Goal: Information Seeking & Learning: Learn about a topic

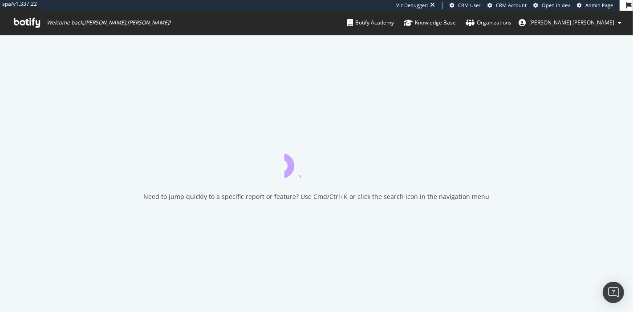
click at [596, 5] on span "Admin Page" at bounding box center [599, 5] width 28 height 7
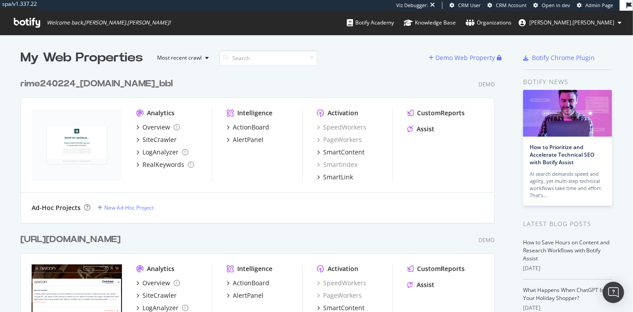
scroll to position [22648, 474]
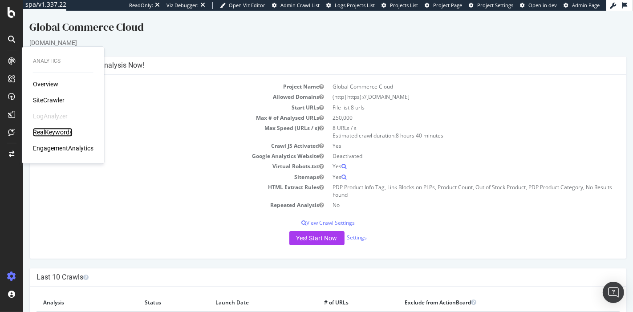
click at [48, 131] on div "RealKeywords" at bounding box center [53, 132] width 40 height 9
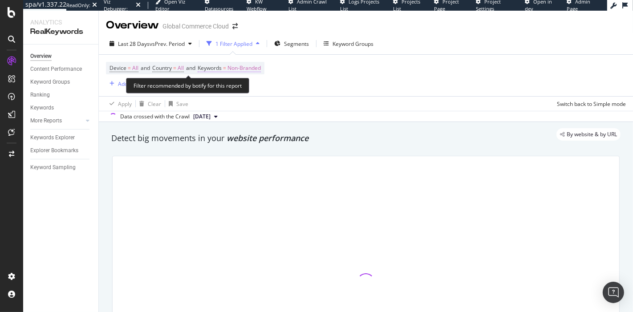
click at [251, 70] on span "Non-Branded" at bounding box center [243, 68] width 33 height 12
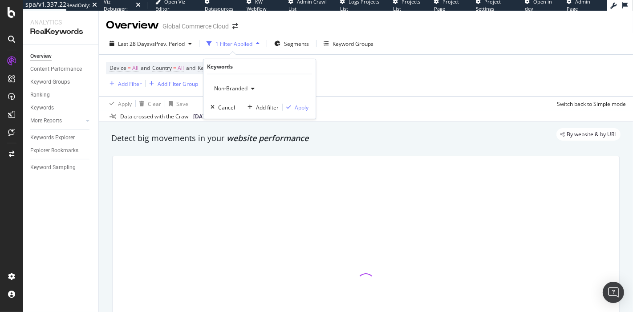
click at [231, 86] on span "Non-Branded" at bounding box center [229, 89] width 37 height 8
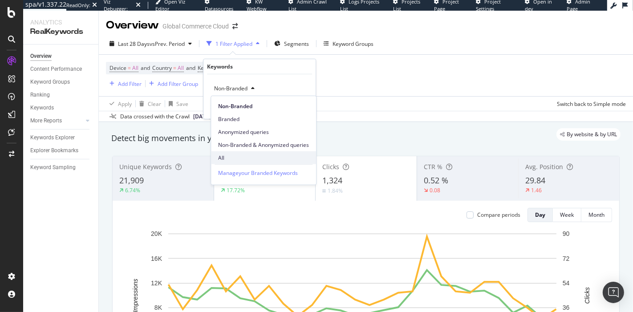
click at [234, 159] on span "All" at bounding box center [263, 158] width 91 height 8
click at [301, 109] on div "Apply" at bounding box center [302, 107] width 14 height 8
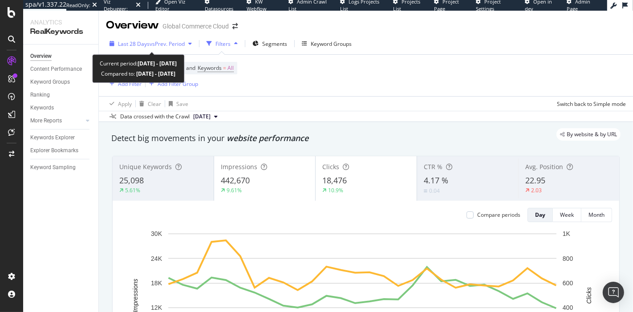
click at [178, 49] on div "Last 28 Days vs Prev. Period" at bounding box center [150, 43] width 89 height 13
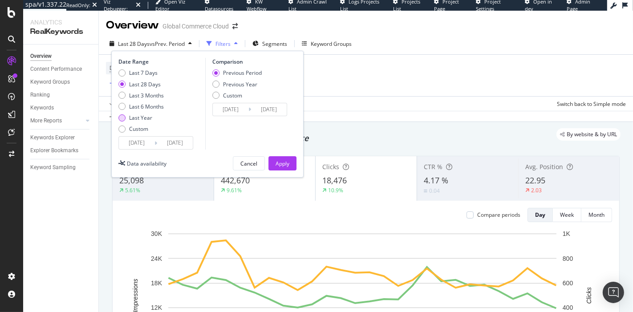
click at [141, 121] on div "Last Year" at bounding box center [140, 118] width 23 height 8
type input "2024/09/09"
type input "2023/09/10"
type input "2024/09/08"
click at [283, 162] on div "Apply" at bounding box center [283, 164] width 14 height 8
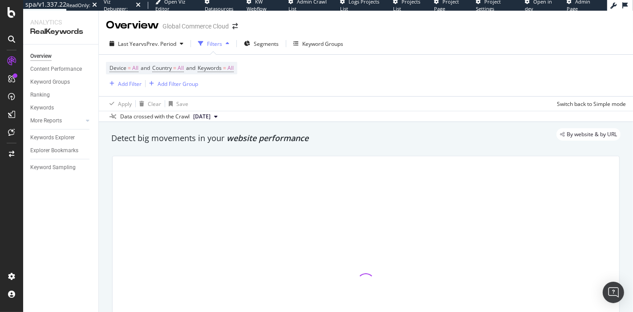
click at [283, 162] on div at bounding box center [366, 282] width 507 height 252
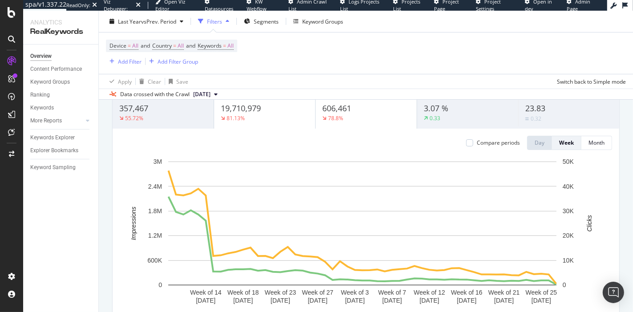
scroll to position [36, 0]
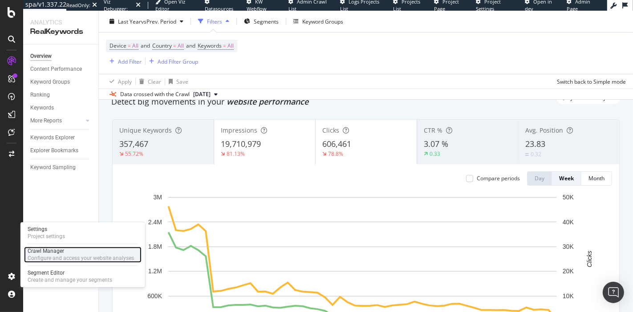
click at [54, 260] on div "Configure and access your website analyses" at bounding box center [81, 258] width 106 height 7
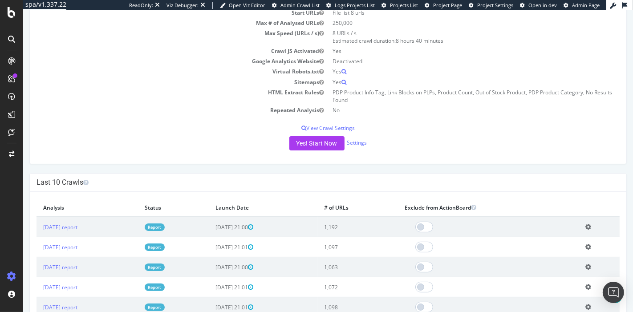
scroll to position [101, 0]
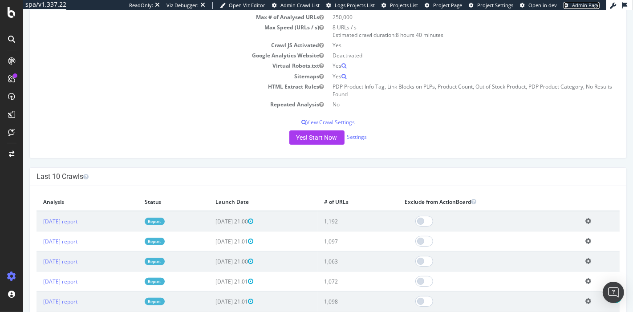
click at [580, 5] on span "Admin Page" at bounding box center [586, 5] width 28 height 7
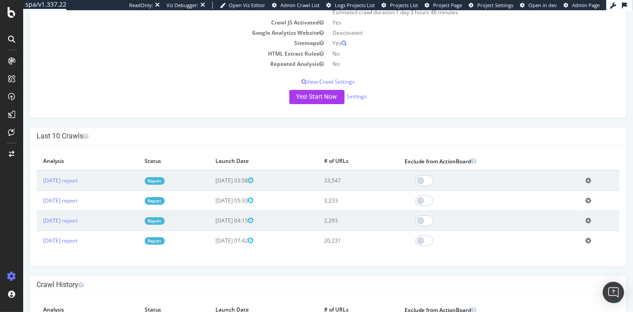
scroll to position [126, 0]
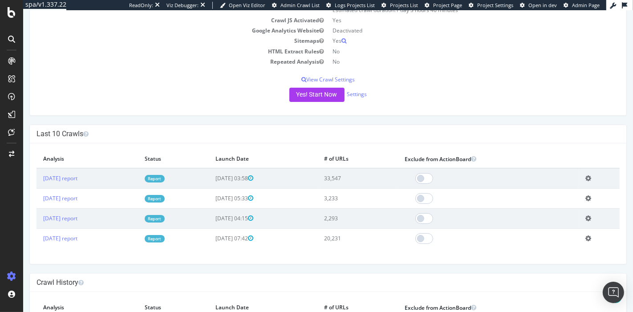
click at [164, 176] on link "Report" at bounding box center [154, 179] width 20 height 8
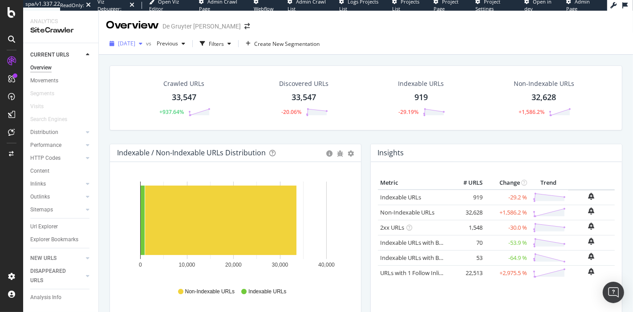
click at [134, 46] on span "[DATE]" at bounding box center [126, 44] width 17 height 8
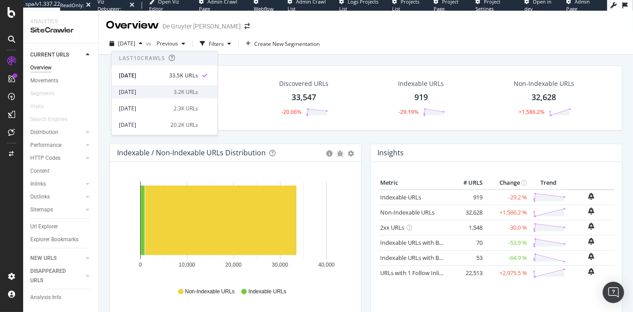
click at [158, 90] on div "[DATE]" at bounding box center [143, 92] width 49 height 8
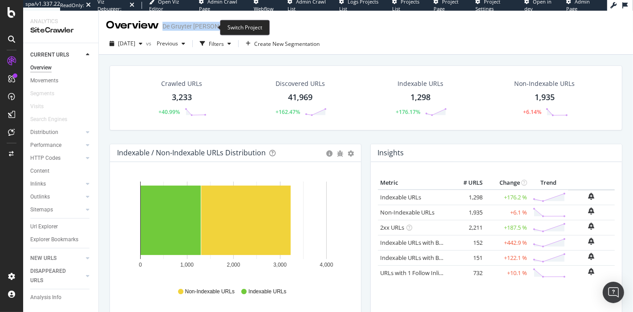
drag, startPoint x: 164, startPoint y: 26, endPoint x: 208, endPoint y: 27, distance: 44.5
click at [208, 27] on div "Overview De Gruyter [PERSON_NAME]" at bounding box center [182, 25] width 153 height 15
copy div "De Gruyter [PERSON_NAME]"
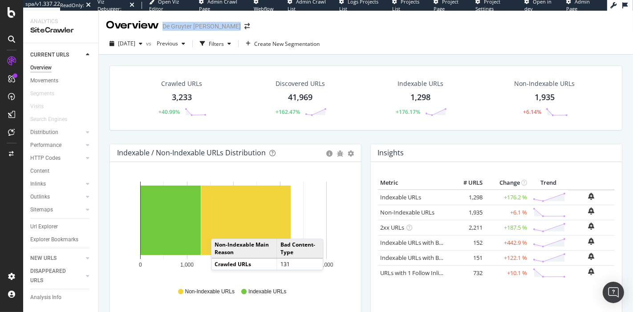
drag, startPoint x: 47, startPoint y: 300, endPoint x: 345, endPoint y: 166, distance: 327.3
click at [47, 300] on div "Analysis Info" at bounding box center [45, 297] width 31 height 9
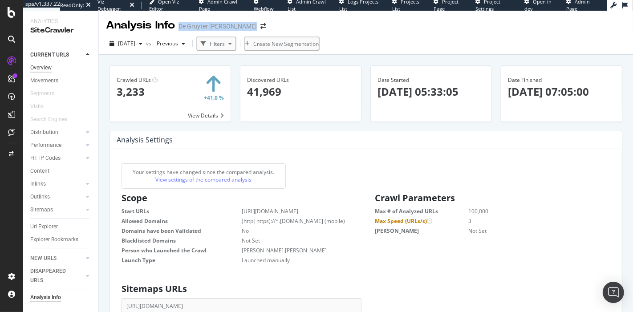
click at [43, 69] on div "Overview" at bounding box center [40, 67] width 21 height 9
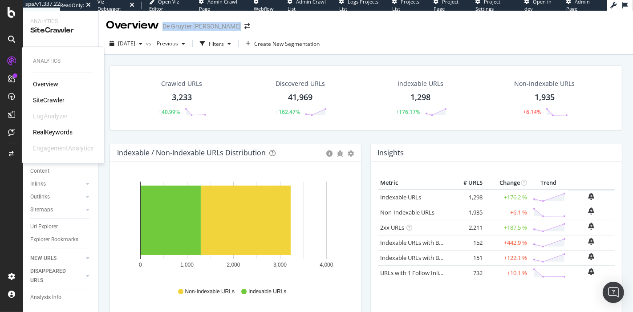
click at [49, 101] on div "SiteCrawler" at bounding box center [49, 100] width 32 height 9
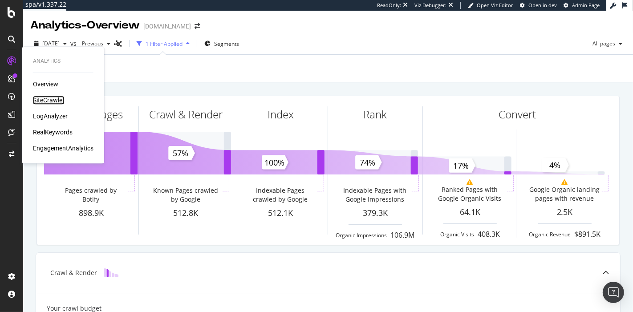
click at [45, 98] on div "SiteCrawler" at bounding box center [49, 100] width 32 height 9
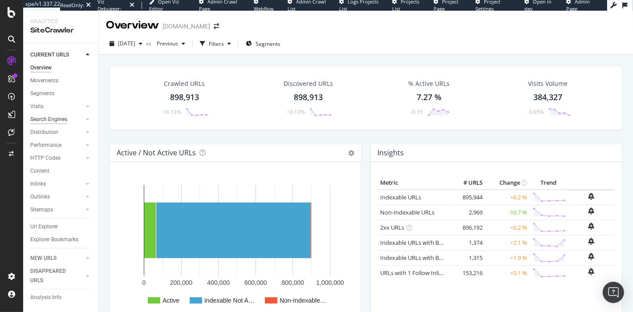
click at [63, 118] on div "Search Engines" at bounding box center [48, 119] width 37 height 9
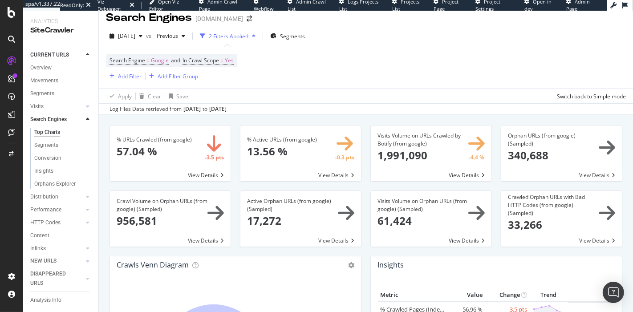
scroll to position [8, 0]
click at [140, 41] on div "2025 Sep. 1st" at bounding box center [126, 35] width 40 height 13
click at [339, 100] on div "Apply Clear Save Switch back to Simple mode" at bounding box center [366, 96] width 534 height 15
click at [485, 99] on div "Apply Clear Save Switch back to Simple mode" at bounding box center [366, 96] width 534 height 15
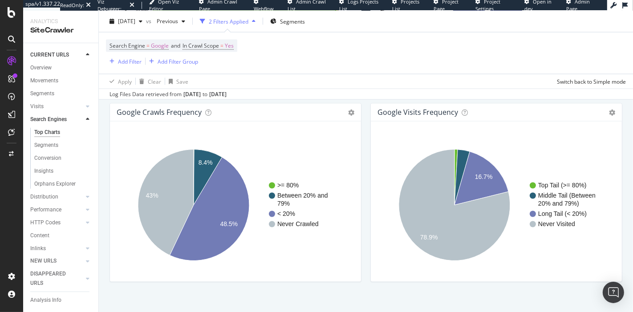
scroll to position [1107, 0]
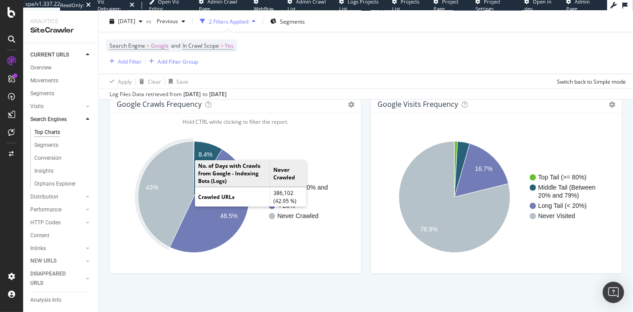
click at [175, 178] on icon "A chart." at bounding box center [166, 195] width 56 height 106
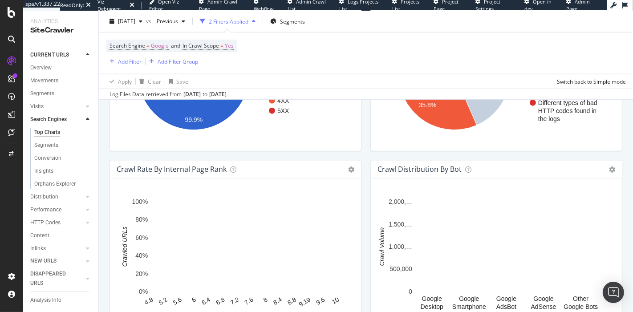
scroll to position [1107, 0]
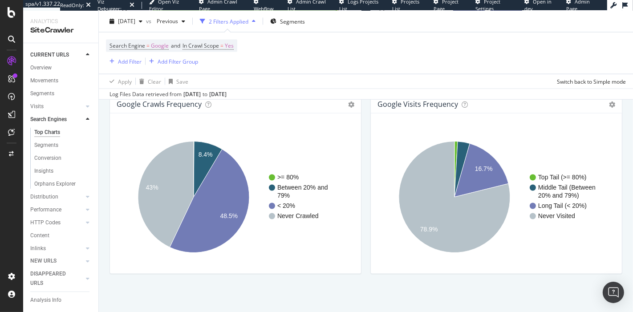
click at [536, 121] on div "Top Tail (>= 80%) Middle Tail (Between 20% and 79%) Long Tail (< 20%) Never Vis…" at bounding box center [496, 194] width 251 height 160
click at [495, 267] on div "Top Tail (>= 80%) Middle Tail (Between 20% and 79%) Long Tail (< 20%) Never Vis…" at bounding box center [496, 194] width 251 height 160
click at [491, 79] on div "Apply Clear Save Switch back to Simple mode" at bounding box center [366, 81] width 534 height 15
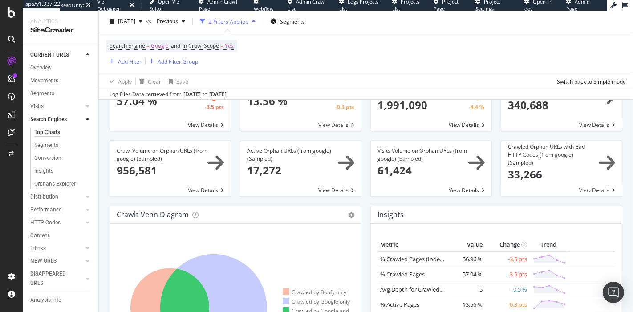
scroll to position [0, 0]
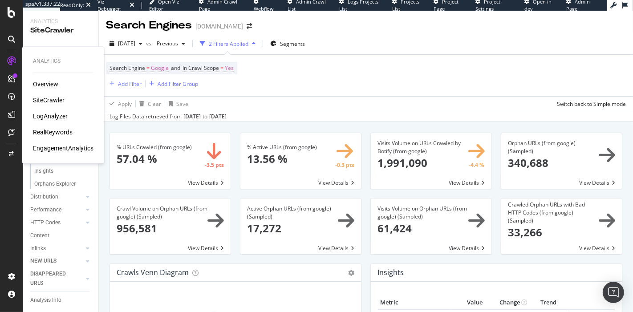
click at [53, 116] on div "LogAnalyzer" at bounding box center [50, 116] width 35 height 9
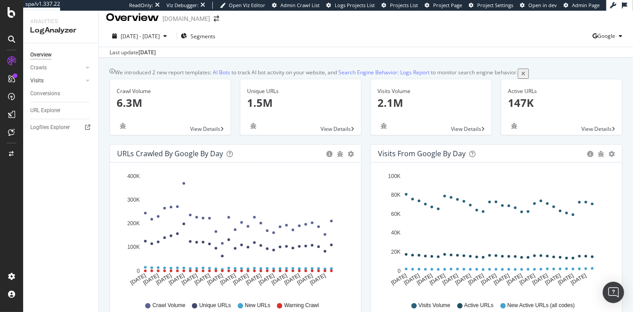
scroll to position [5, 0]
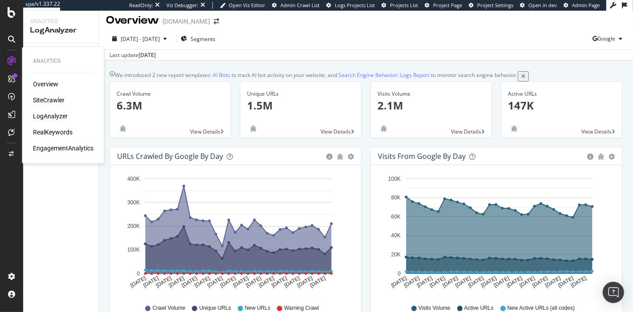
click at [39, 99] on div "SiteCrawler" at bounding box center [49, 100] width 32 height 9
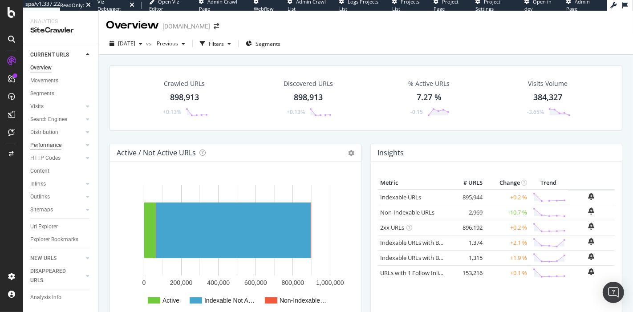
click at [44, 146] on div "Performance" at bounding box center [45, 145] width 31 height 9
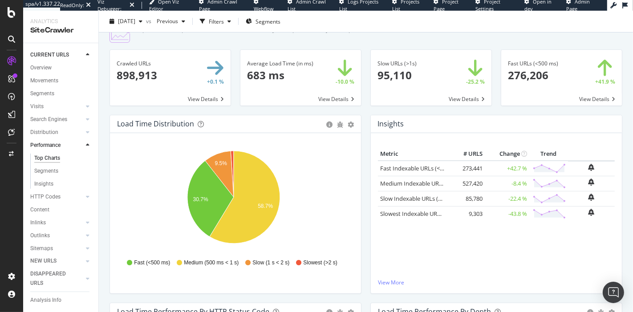
scroll to position [37, 0]
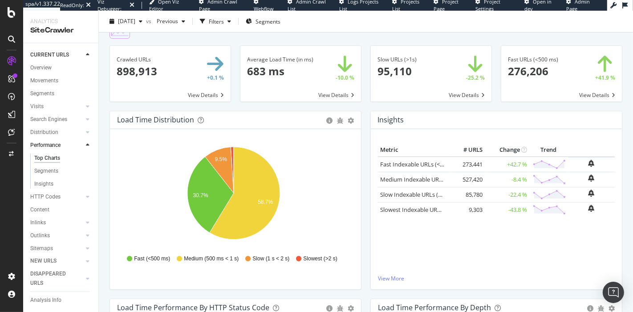
click at [510, 111] on div "Fast URLs (<500 ms) × Close Chart main-metric-speed-fast - API Requests List Ar…" at bounding box center [561, 77] width 130 height 65
click at [620, 151] on div "The performance reports in this section reflect bot activity. For reports on ho…" at bounding box center [366, 168] width 534 height 301
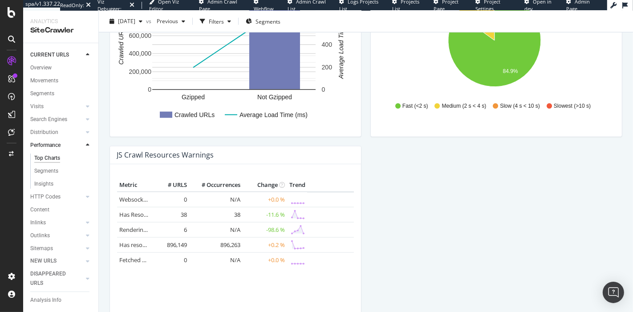
scroll to position [754, 0]
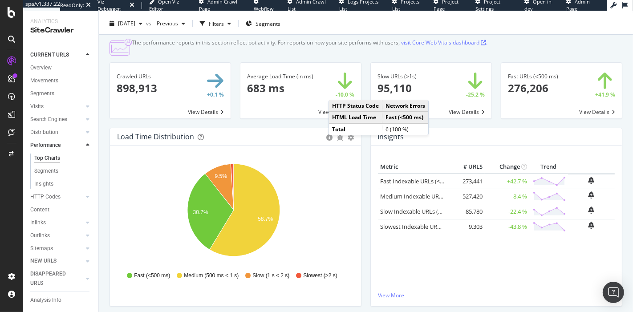
scroll to position [0, 0]
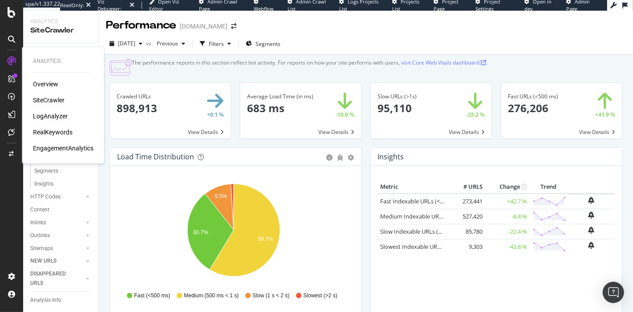
click at [55, 117] on div "LogAnalyzer" at bounding box center [50, 116] width 35 height 9
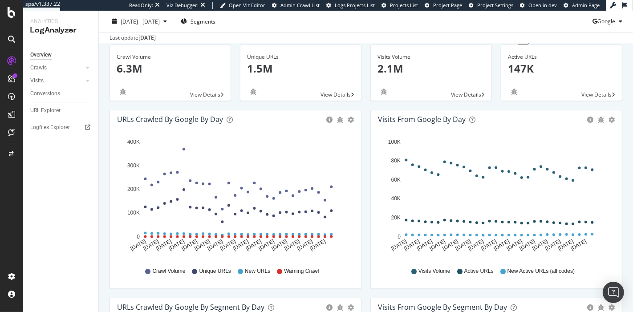
scroll to position [45, 0]
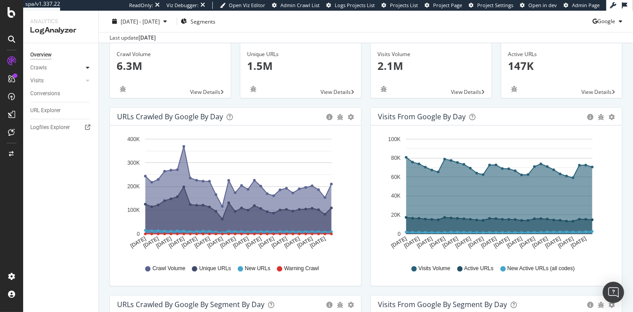
click at [87, 69] on icon at bounding box center [88, 67] width 4 height 5
click at [57, 124] on div "Resources" at bounding box center [46, 128] width 24 height 9
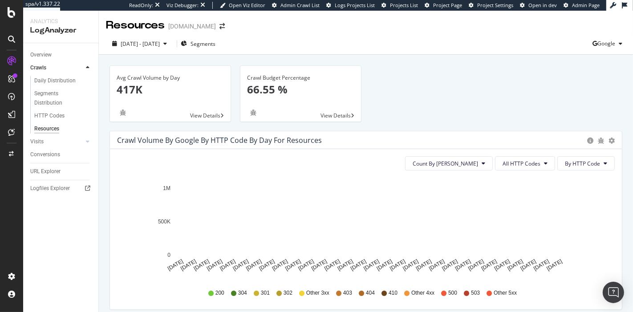
scroll to position [12, 0]
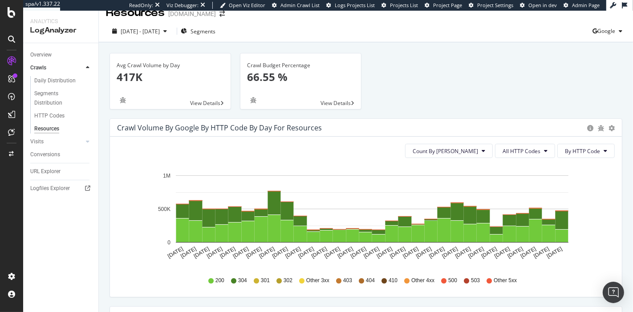
click at [471, 102] on div "Avg Crawl Volume by Day 417K View Details Crawl Budget Percentage 66.55 % View …" at bounding box center [366, 85] width 522 height 65
click at [478, 100] on div "Avg Crawl Volume by Day 417K View Details Crawl Budget Percentage 66.55 % View …" at bounding box center [366, 85] width 522 height 65
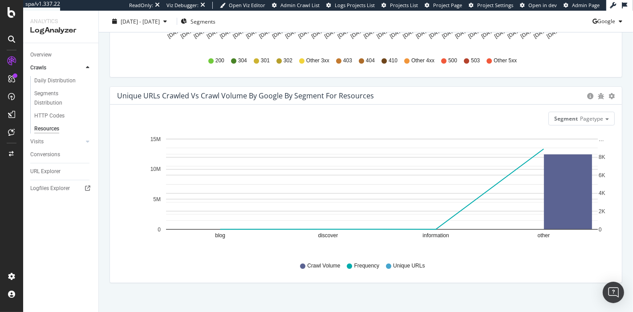
scroll to position [231, 0]
click at [591, 118] on span "Pagetype" at bounding box center [591, 120] width 23 height 8
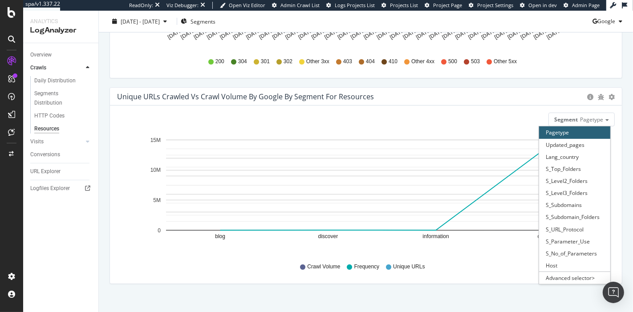
click at [491, 107] on div "Segment Pagetype Pagetype Updated_pages Lang_country S_Top_Folders S_Level2_Fol…" at bounding box center [366, 194] width 512 height 178
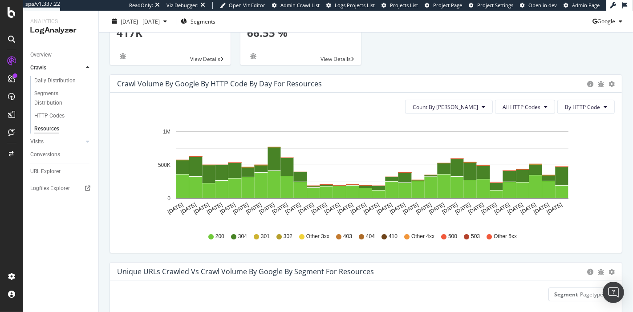
scroll to position [0, 0]
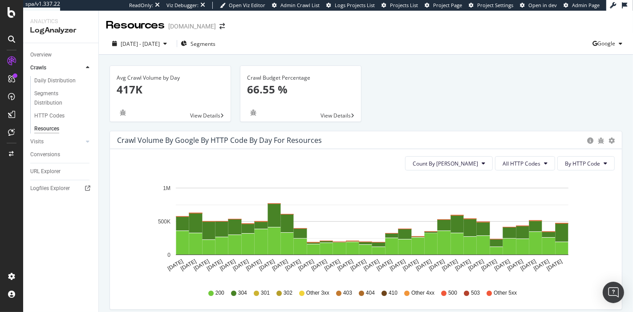
click at [341, 113] on span "View Details" at bounding box center [335, 116] width 30 height 8
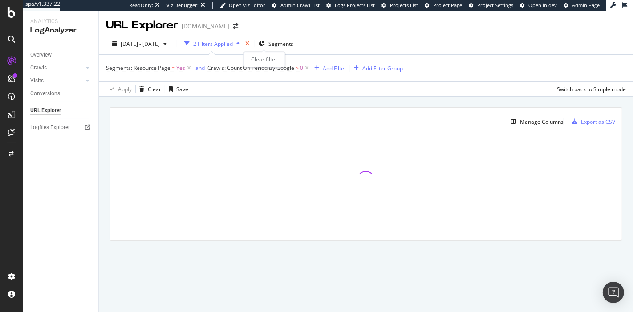
click at [249, 46] on icon "times" at bounding box center [247, 43] width 4 height 5
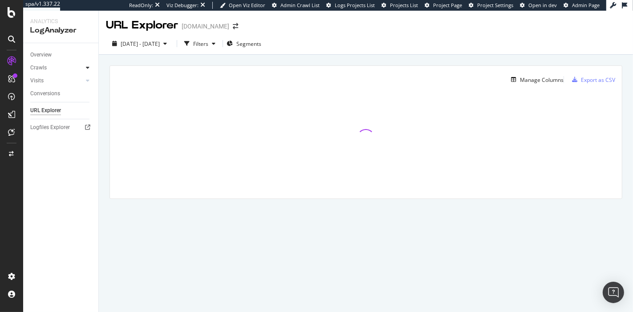
click at [86, 68] on icon at bounding box center [88, 67] width 4 height 5
click at [55, 130] on div "Resources" at bounding box center [46, 128] width 24 height 9
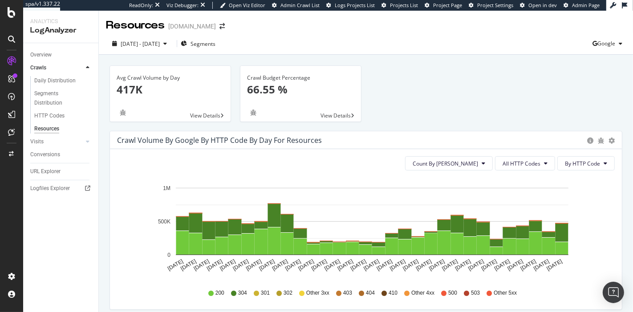
click at [586, 170] on div "Count By Day All HTTP Codes By HTTP Code Hold CTRL while clicking to filter the…" at bounding box center [366, 229] width 512 height 160
click at [584, 168] on button "By HTTP Code" at bounding box center [585, 163] width 57 height 14
click at [577, 177] on span "By Family" at bounding box center [575, 181] width 35 height 8
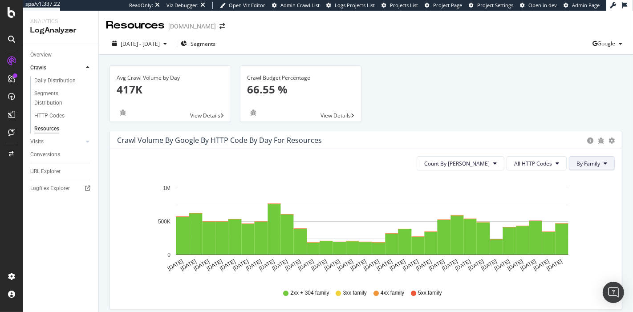
click at [594, 161] on button "By Family" at bounding box center [592, 163] width 46 height 14
click at [576, 196] on span "By HTTP Code" at bounding box center [586, 197] width 35 height 8
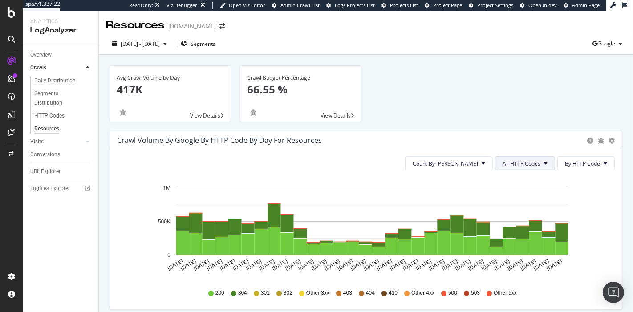
click at [529, 162] on span "All HTTP Codes" at bounding box center [522, 164] width 38 height 8
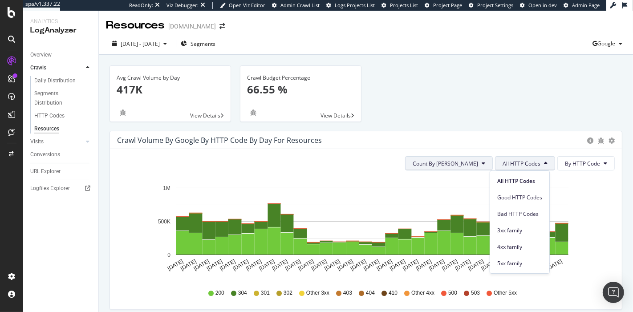
click at [463, 163] on span "Count By Day" at bounding box center [445, 164] width 65 height 8
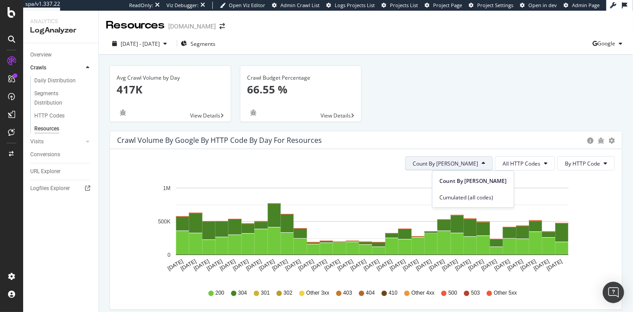
click at [473, 133] on div "Crawl Volume by google by HTTP Code by Day for Resources Timeline (by Value) Ti…" at bounding box center [366, 140] width 512 height 18
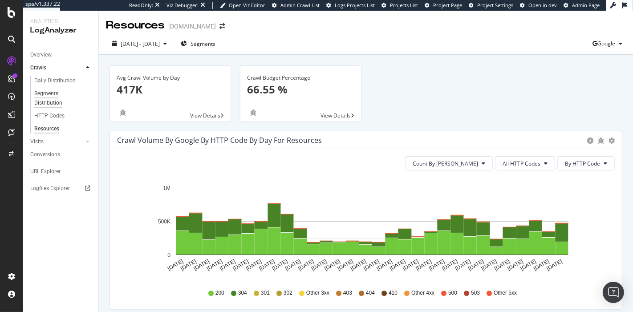
click at [49, 95] on div "Segments Distribution" at bounding box center [58, 98] width 49 height 19
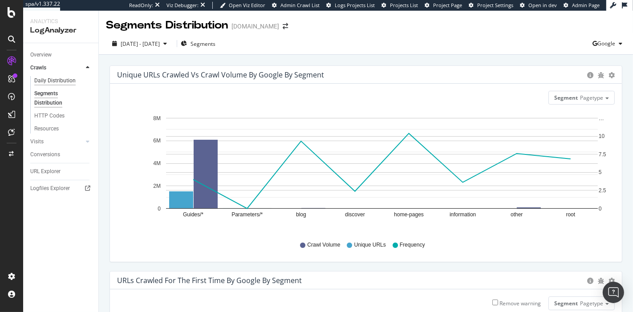
click at [54, 80] on div "Daily Distribution" at bounding box center [54, 80] width 41 height 9
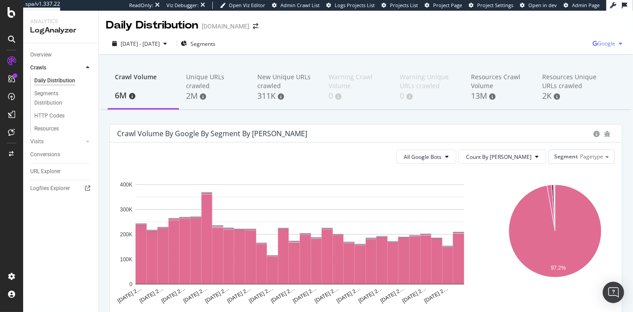
click at [598, 45] on span "Google" at bounding box center [606, 44] width 18 height 8
click at [432, 55] on div "Crawl Volume 6M Unique URLs crawled 2M New Unique URLs crawled 311K Warning Cra…" at bounding box center [366, 296] width 534 height 482
click at [48, 117] on div "HTTP Codes" at bounding box center [49, 115] width 30 height 9
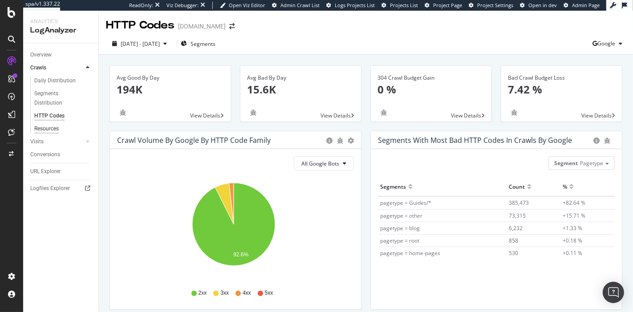
click at [46, 130] on div "Resources" at bounding box center [46, 128] width 24 height 9
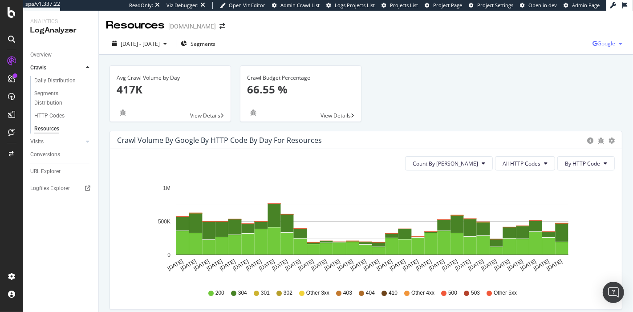
click at [597, 46] on span "Google" at bounding box center [606, 44] width 18 height 8
click at [542, 51] on span "OpenAI" at bounding box center [554, 52] width 33 height 8
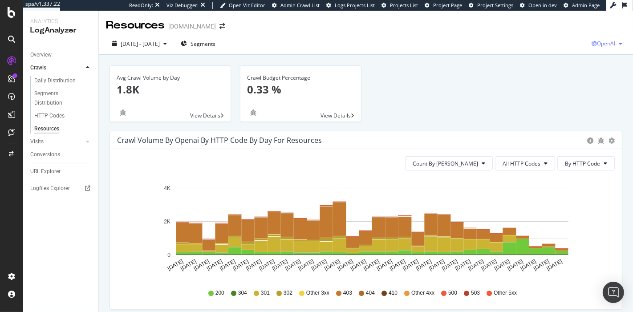
click at [599, 44] on span "OpenAI" at bounding box center [606, 44] width 18 height 8
click at [551, 74] on div "Other AI Bots" at bounding box center [545, 68] width 61 height 13
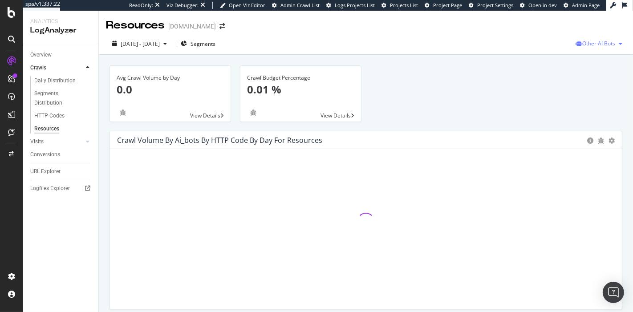
click at [602, 45] on span "Other AI Bots" at bounding box center [598, 44] width 33 height 8
click at [588, 62] on span "Google" at bounding box center [600, 61] width 35 height 8
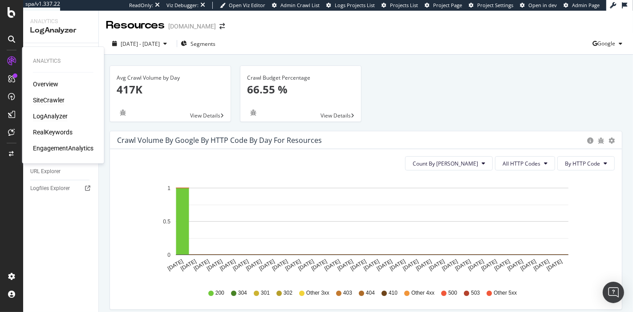
click at [49, 101] on div "SiteCrawler" at bounding box center [49, 100] width 32 height 9
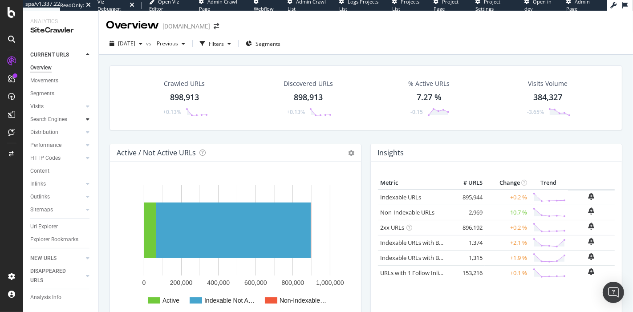
click at [89, 117] on icon at bounding box center [88, 119] width 4 height 5
click at [54, 146] on div "Segments" at bounding box center [46, 145] width 24 height 9
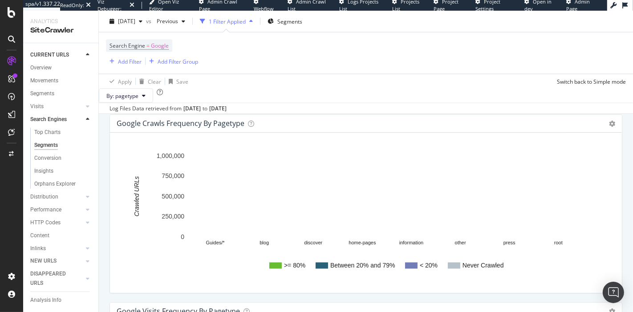
scroll to position [1160, 0]
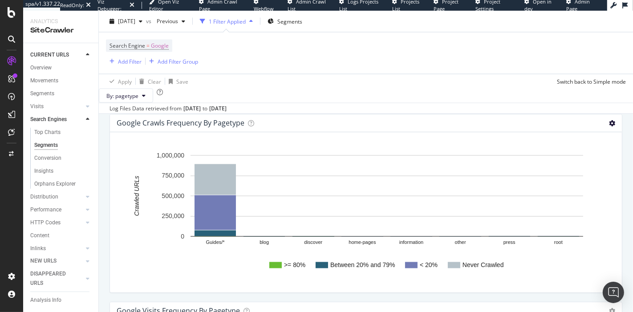
click at [609, 126] on icon at bounding box center [612, 123] width 6 height 6
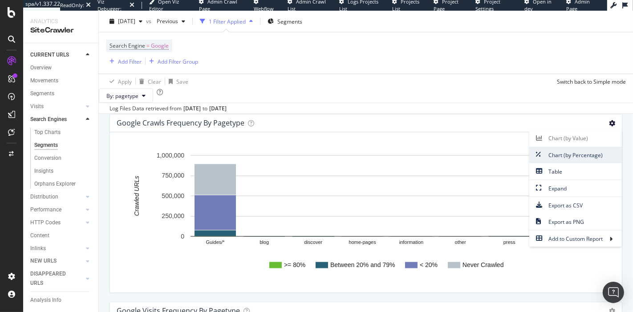
click at [572, 161] on span "Chart (by Percentage)" at bounding box center [575, 155] width 93 height 12
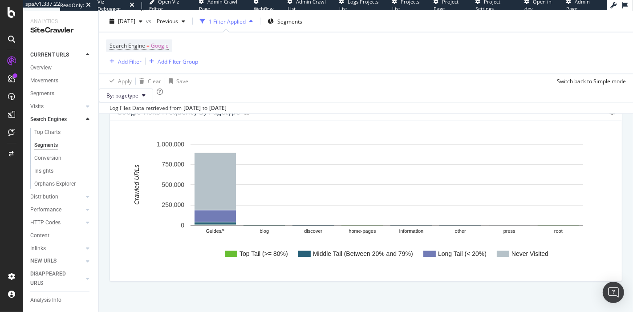
scroll to position [1355, 0]
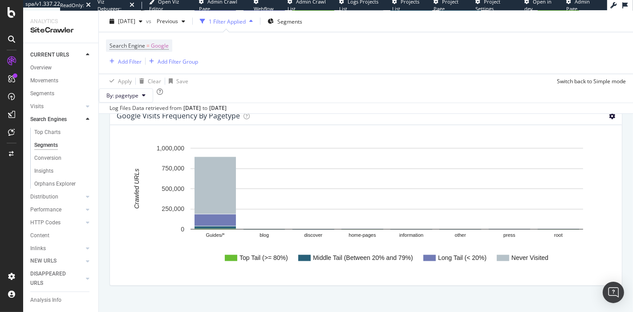
click at [609, 119] on icon at bounding box center [612, 116] width 6 height 6
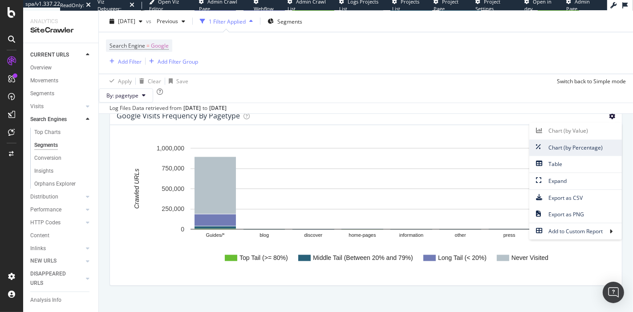
click at [567, 154] on span "Chart (by Percentage)" at bounding box center [575, 148] width 93 height 12
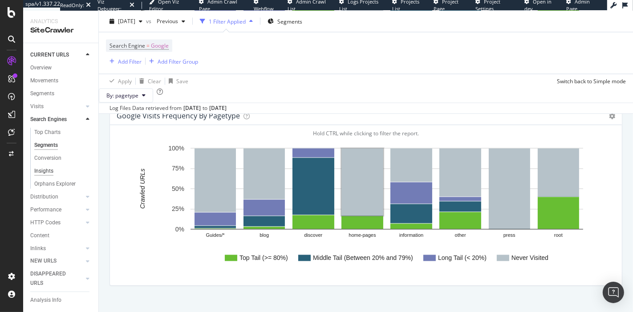
click at [47, 176] on div "Insights" at bounding box center [43, 170] width 19 height 9
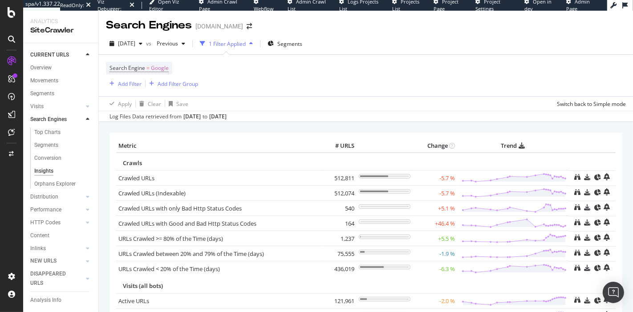
scroll to position [122, 0]
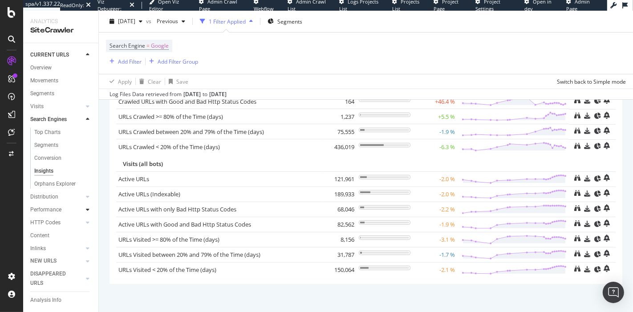
click at [86, 212] on icon at bounding box center [88, 209] width 4 height 5
click at [44, 189] on div "Insights" at bounding box center [43, 183] width 19 height 9
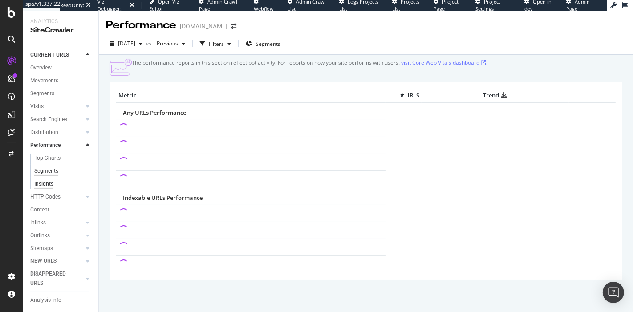
click at [52, 170] on div "Segments" at bounding box center [46, 170] width 24 height 9
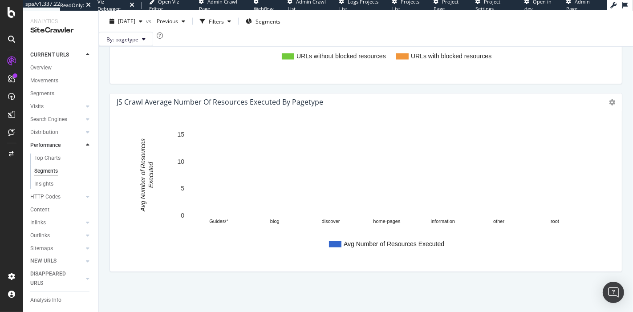
scroll to position [1153, 0]
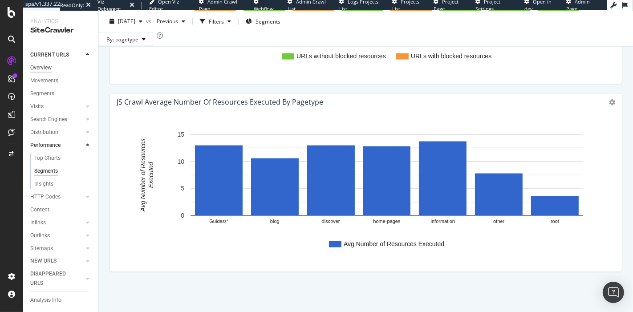
click at [45, 67] on div "Overview" at bounding box center [40, 67] width 21 height 9
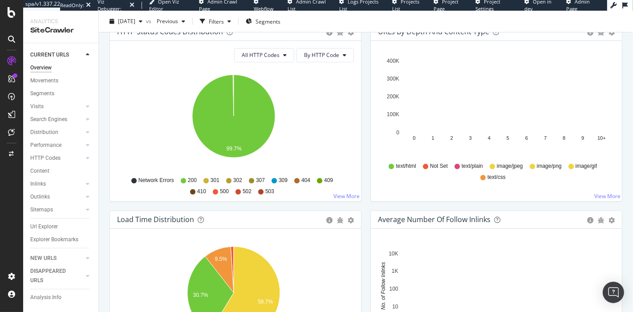
scroll to position [476, 0]
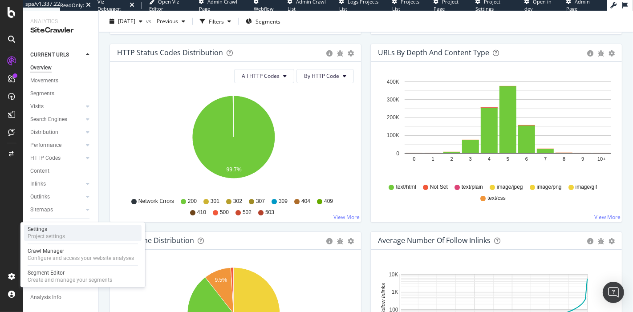
click at [66, 230] on div "Settings Project settings" at bounding box center [83, 233] width 118 height 16
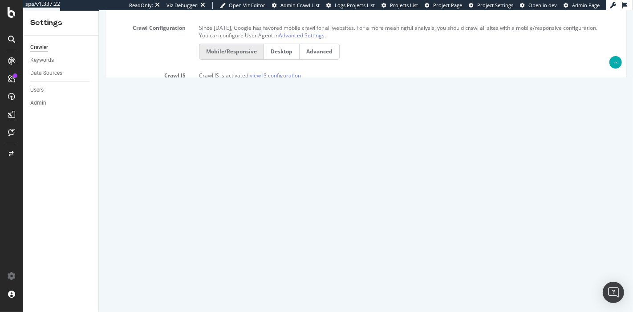
scroll to position [300, 0]
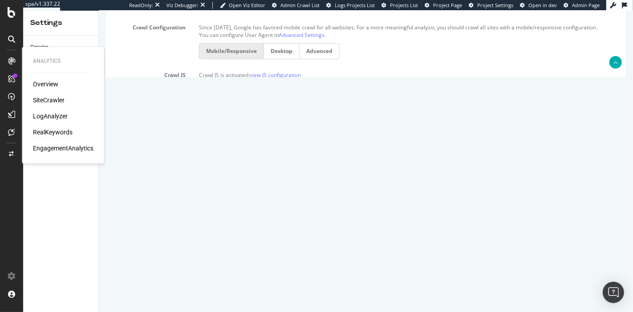
click at [47, 133] on div "RealKeywords" at bounding box center [53, 132] width 40 height 9
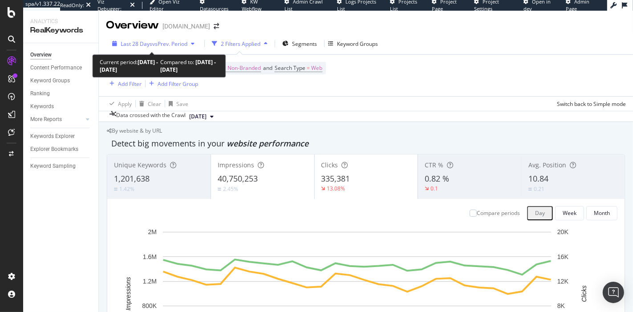
click at [162, 48] on div "Last 28 Days vs Prev. Period" at bounding box center [153, 44] width 89 height 8
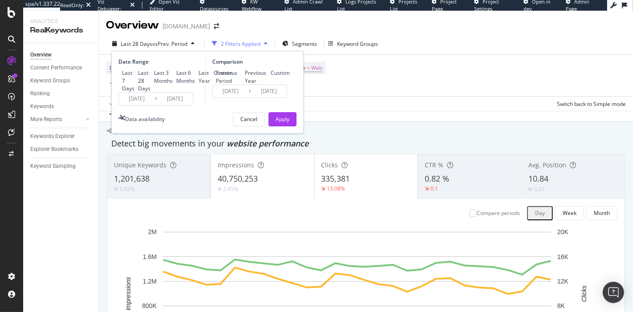
click at [199, 84] on div "Last Year" at bounding box center [205, 76] width 12 height 15
type input "2024/09/09"
type input "2023/09/10"
type input "2024/09/08"
click at [287, 123] on div "Apply" at bounding box center [283, 119] width 14 height 8
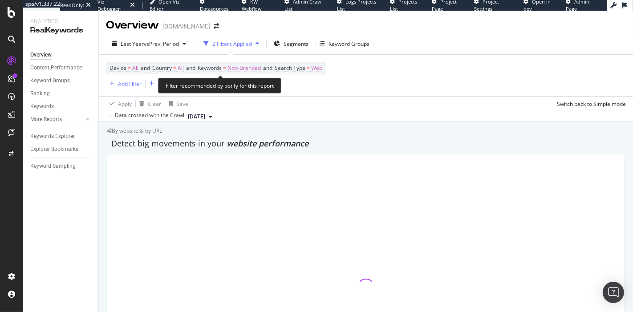
click at [240, 64] on span "Non-Branded" at bounding box center [243, 68] width 33 height 12
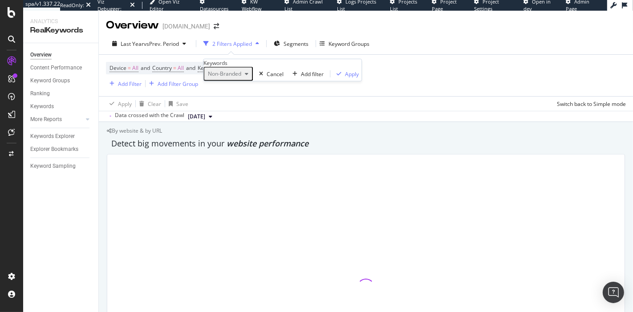
click at [243, 80] on div "Non-Branded" at bounding box center [228, 74] width 48 height 12
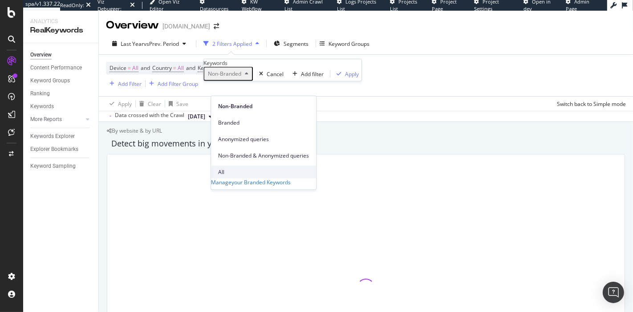
click at [240, 168] on span "All" at bounding box center [263, 172] width 91 height 8
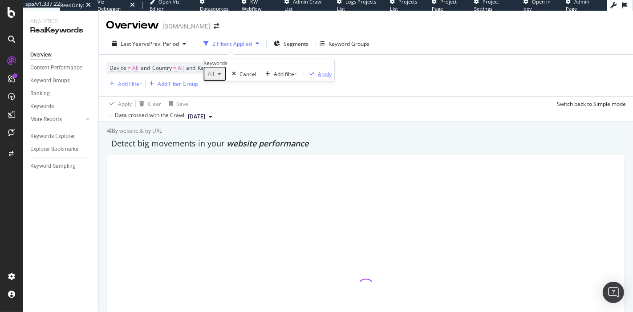
click at [318, 77] on div "Apply" at bounding box center [325, 74] width 14 height 8
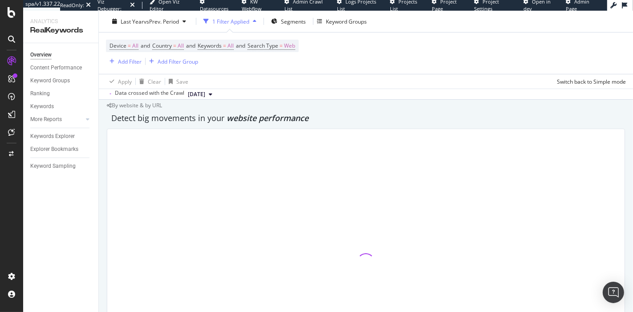
scroll to position [13, 0]
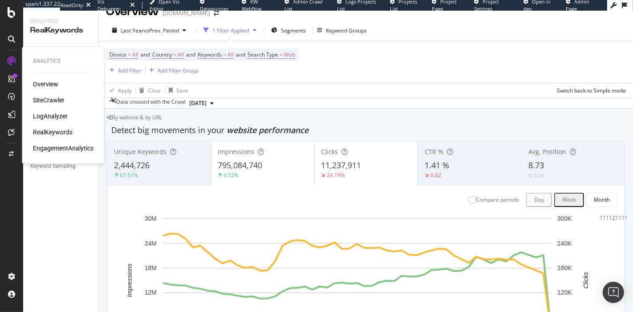
click at [53, 116] on div "LogAnalyzer" at bounding box center [50, 116] width 35 height 9
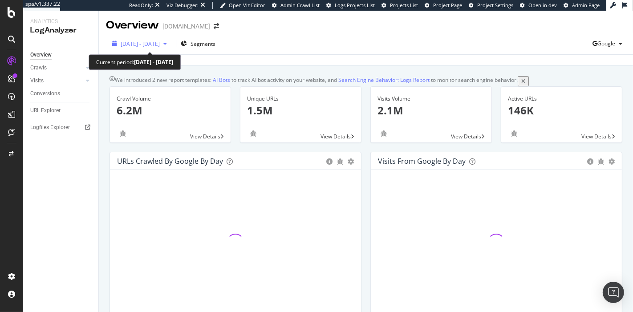
click at [159, 42] on span "2025 Aug. 12th - Sep. 10th" at bounding box center [140, 44] width 39 height 8
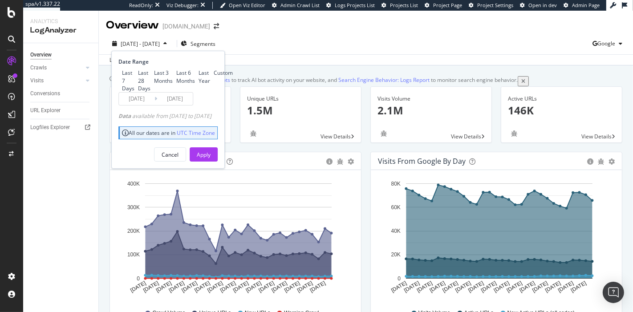
click at [154, 84] on div "Last 3 Months" at bounding box center [163, 76] width 19 height 15
type input "2025/06/11"
click at [211, 158] on div "Apply" at bounding box center [204, 155] width 14 height 8
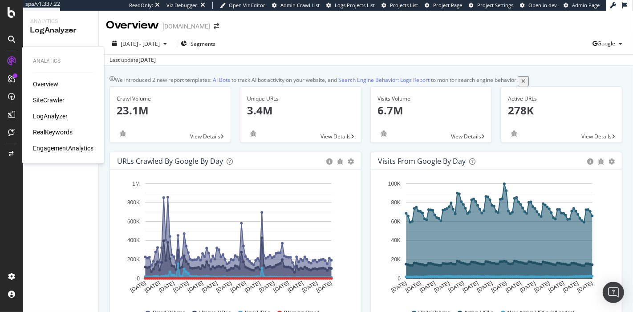
click at [49, 100] on div "SiteCrawler" at bounding box center [49, 100] width 32 height 9
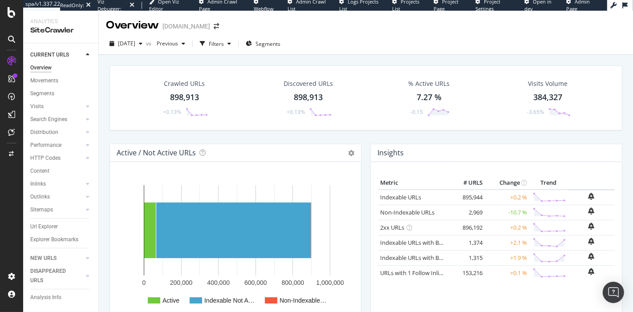
drag, startPoint x: 42, startPoint y: 145, endPoint x: 450, endPoint y: 242, distance: 418.7
click at [43, 145] on div "Performance" at bounding box center [45, 145] width 31 height 9
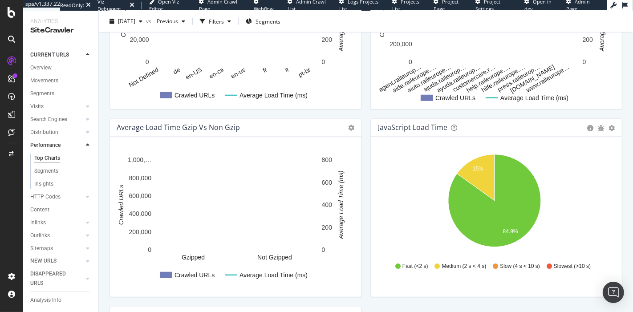
scroll to position [593, 0]
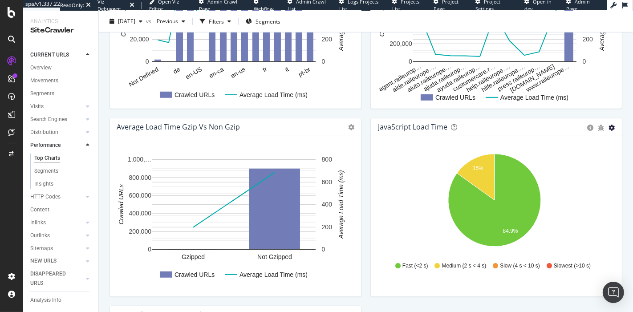
click at [608, 131] on icon "gear" at bounding box center [611, 128] width 6 height 6
click at [585, 167] on span "Table" at bounding box center [585, 161] width 71 height 12
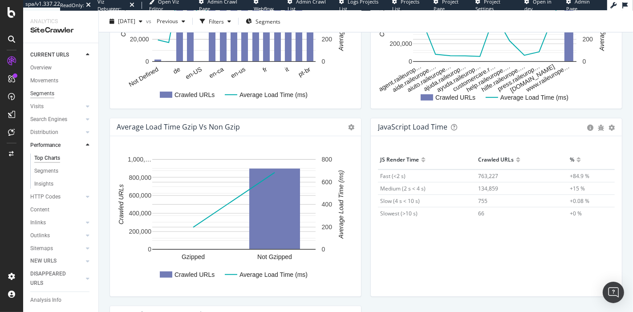
click at [45, 89] on div "Segments" at bounding box center [42, 93] width 24 height 9
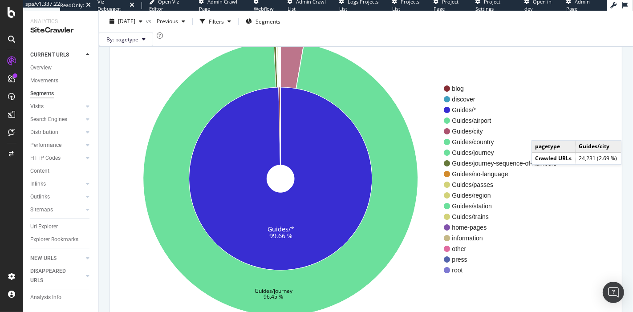
scroll to position [81, 0]
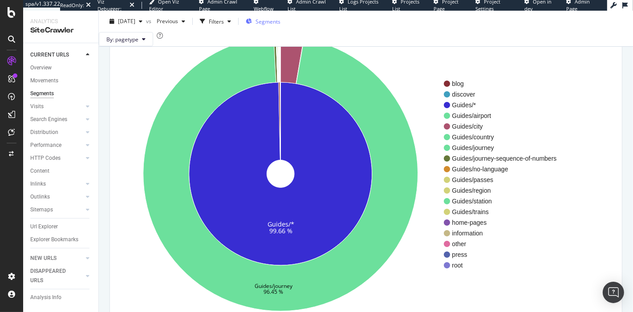
click at [280, 24] on span "Segments" at bounding box center [267, 21] width 25 height 8
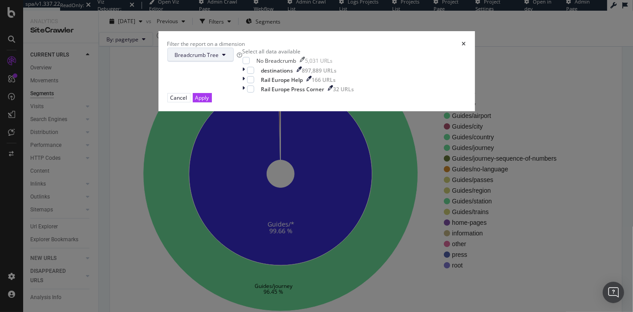
click at [219, 59] on span "Breadcrumb Tree" at bounding box center [197, 55] width 44 height 8
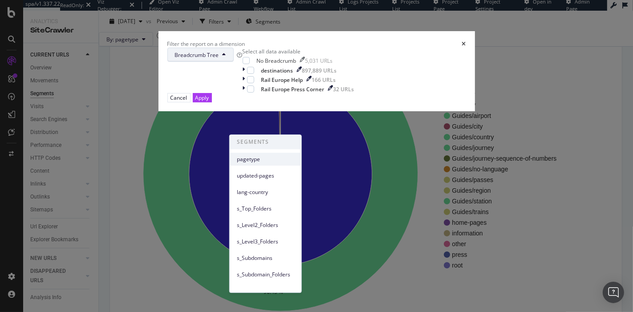
click at [258, 157] on span "pagetype" at bounding box center [265, 159] width 57 height 8
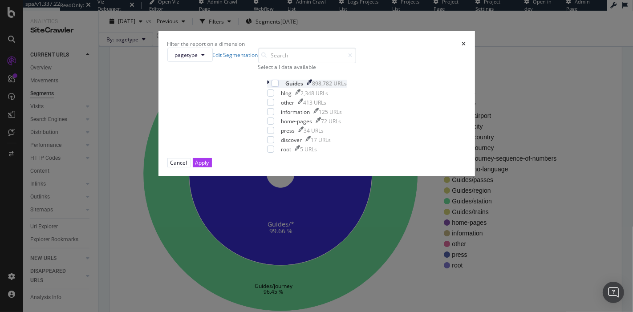
click at [267, 87] on icon "modal" at bounding box center [268, 84] width 3 height 8
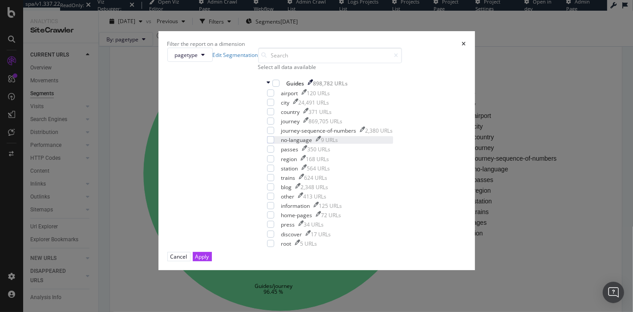
scroll to position [35, 0]
click at [12, 275] on div "Filter the report on a dimension pagetype Edit Segmentation Select all data ava…" at bounding box center [316, 156] width 633 height 312
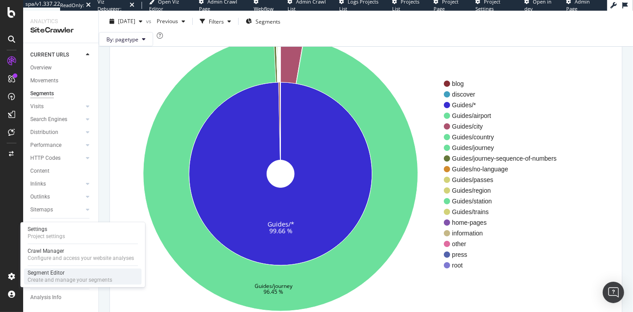
click at [42, 279] on div "Create and manage your segments" at bounding box center [70, 279] width 85 height 7
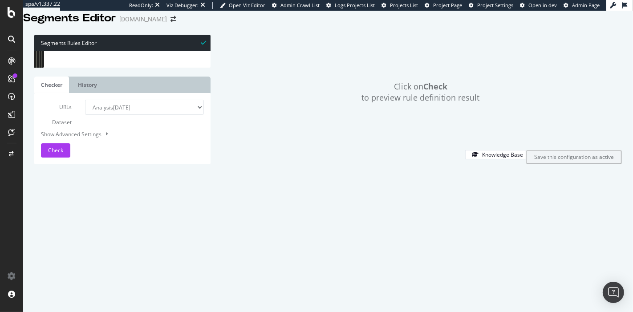
scroll to position [203, 0]
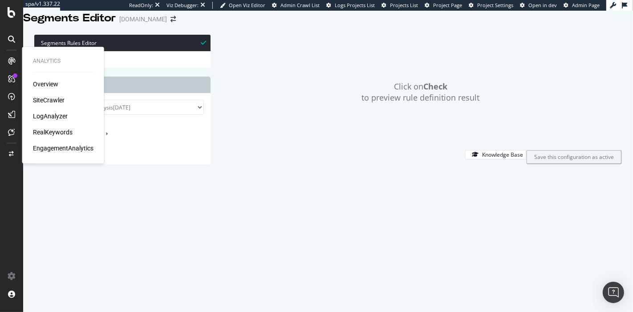
click at [48, 103] on div "SiteCrawler" at bounding box center [49, 100] width 32 height 9
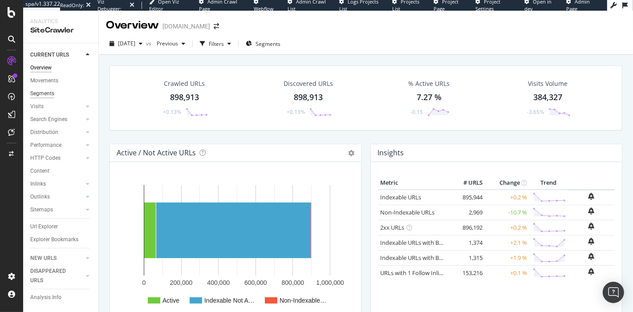
click at [42, 95] on div "Segments" at bounding box center [42, 93] width 24 height 9
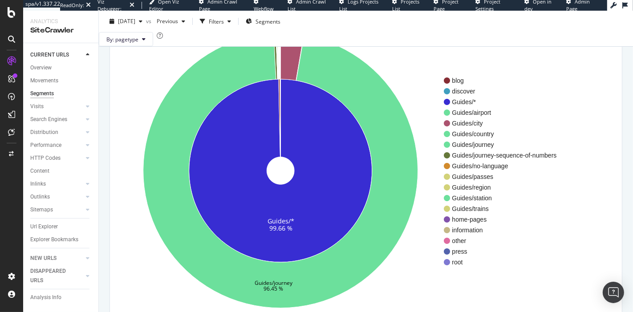
scroll to position [84, 0]
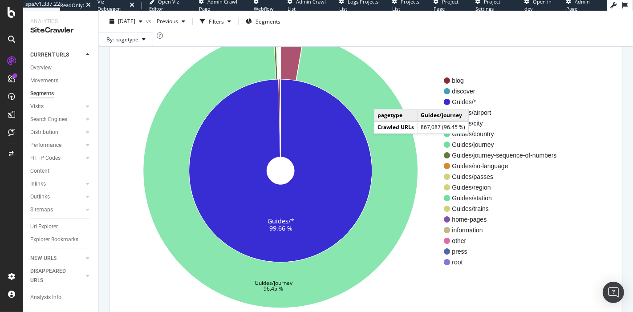
click at [383, 114] on icon at bounding box center [280, 170] width 275 height 275
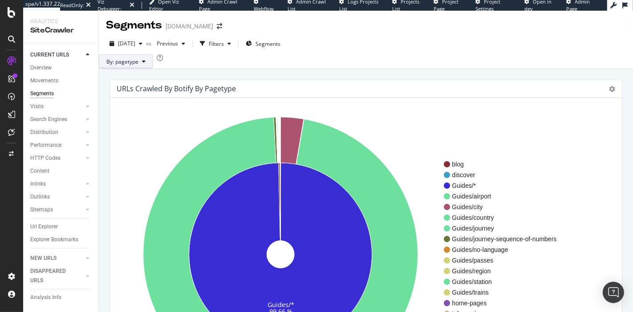
click at [137, 63] on button "By: pagetype" at bounding box center [126, 61] width 54 height 14
click at [539, 137] on div "blog discover Guides/* Guides/airport Guides/city Guides/country Guides/journey…" at bounding box center [529, 255] width 171 height 286
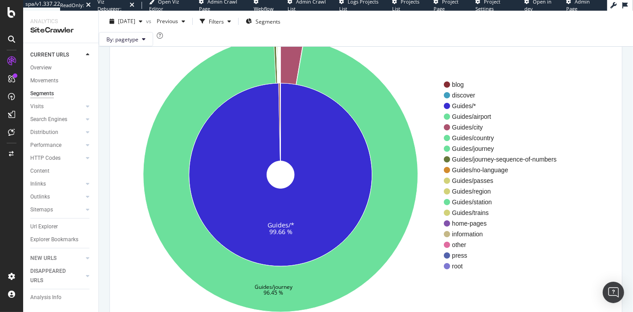
scroll to position [81, 0]
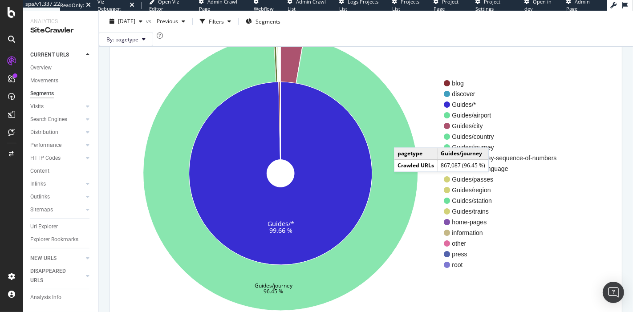
click at [403, 153] on icon at bounding box center [280, 173] width 275 height 275
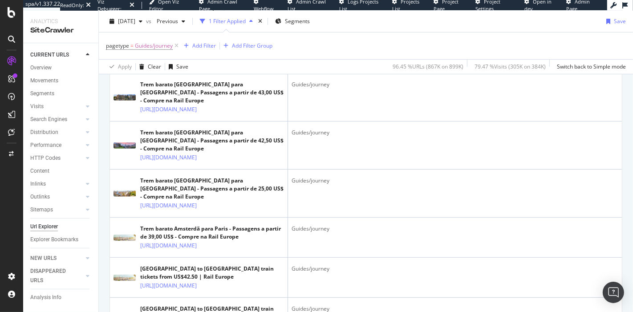
scroll to position [326, 0]
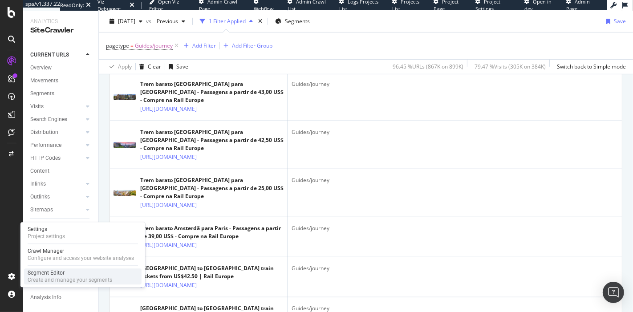
click at [65, 281] on div "Create and manage your segments" at bounding box center [70, 279] width 85 height 7
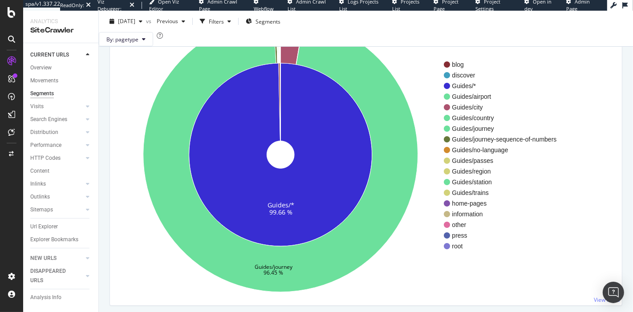
scroll to position [101, 0]
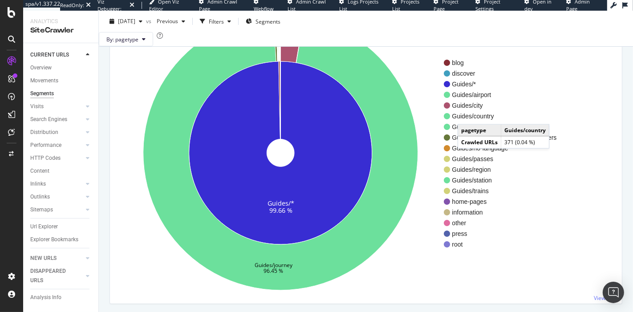
click at [467, 121] on span "Guides/country" at bounding box center [504, 116] width 105 height 9
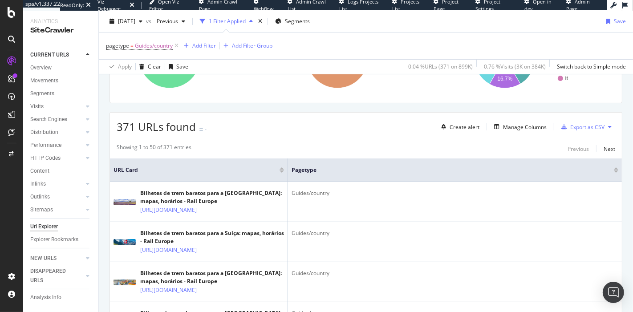
scroll to position [123, 0]
